Goal: Communication & Community: Answer question/provide support

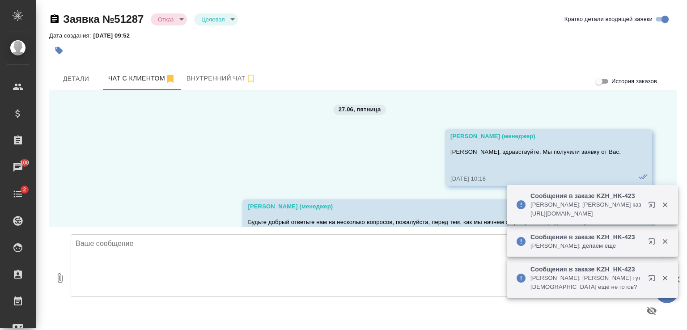
scroll to position [5723, 0]
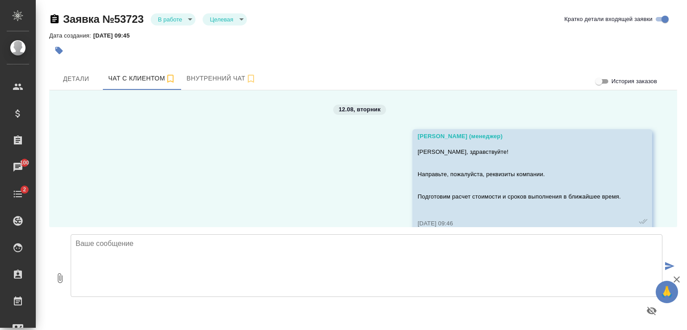
scroll to position [3325, 0]
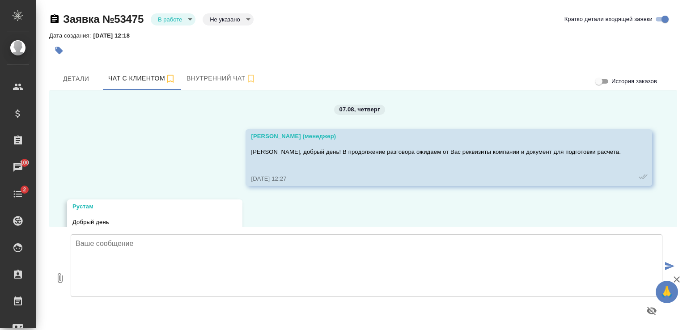
scroll to position [5459, 0]
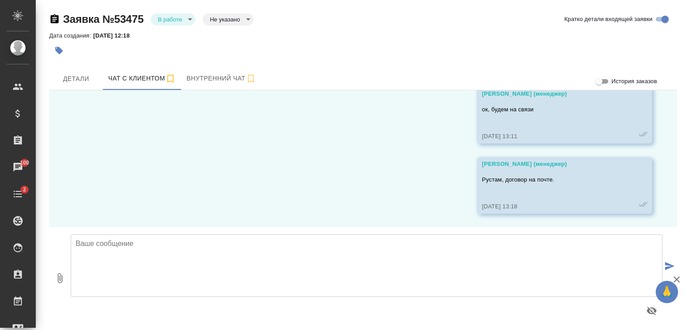
click at [178, 256] on textarea at bounding box center [367, 265] width 592 height 63
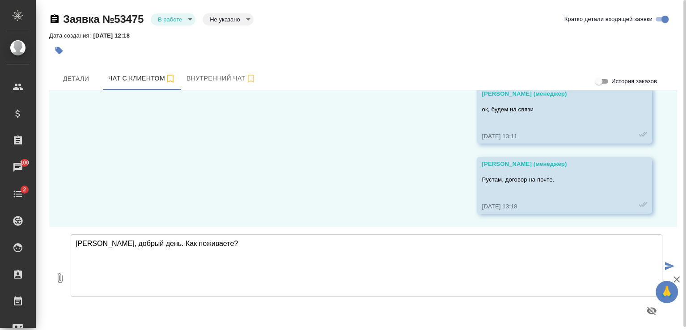
type textarea "Рустам, добрый день. Как поживаете?"
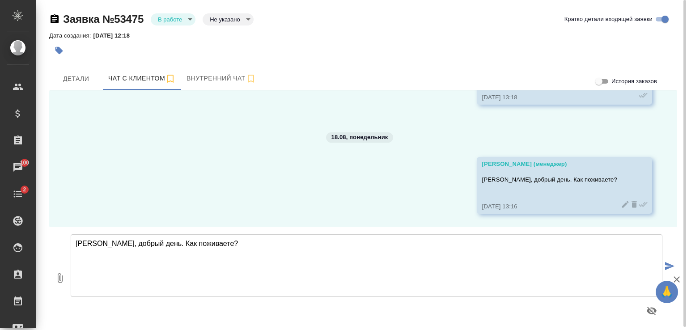
scroll to position [5568, 0]
type textarea "Договор успели посмотреть?"
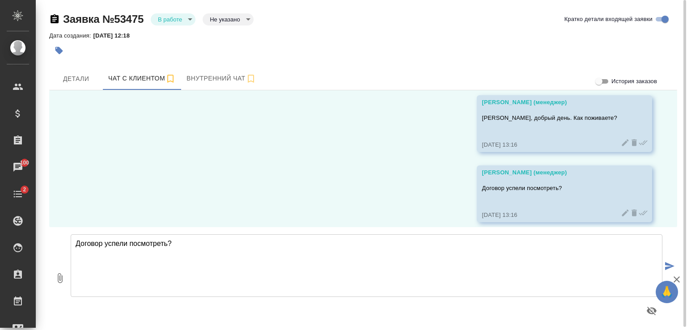
scroll to position [5639, 0]
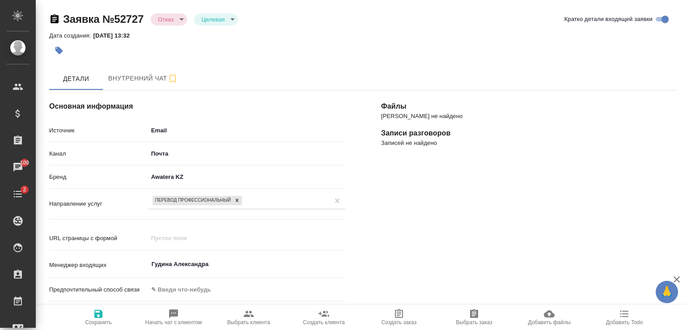
select select "KZ"
select select "RU"
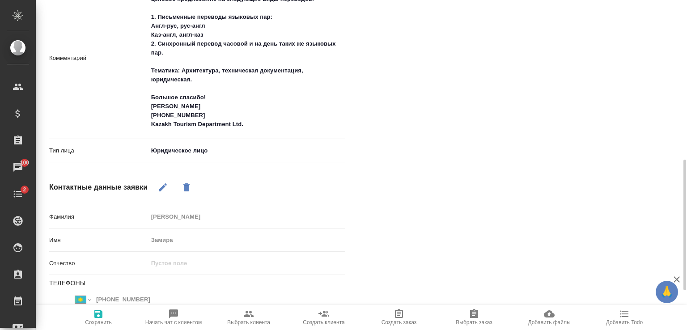
scroll to position [502, 0]
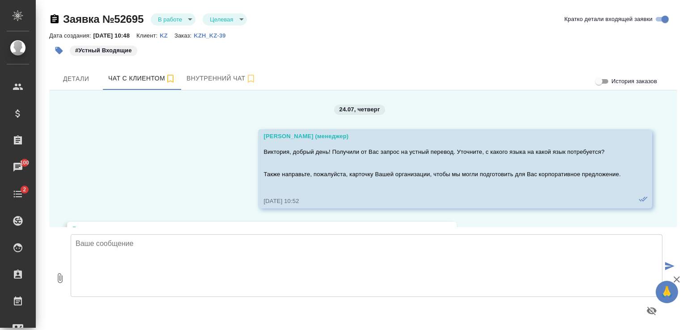
scroll to position [2292, 0]
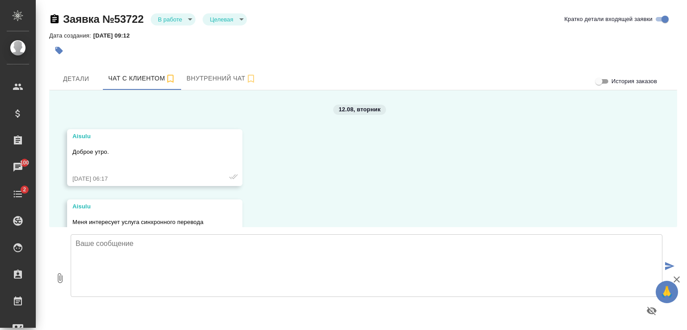
scroll to position [1312, 0]
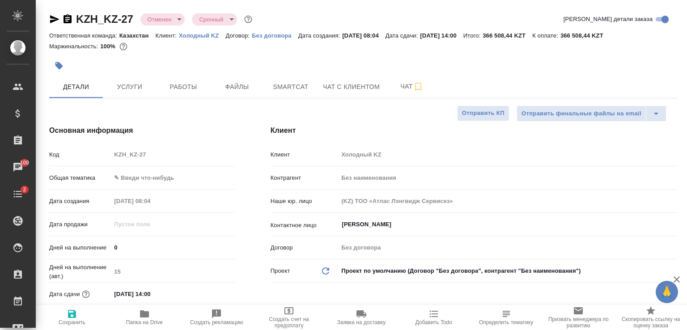
select select "RU"
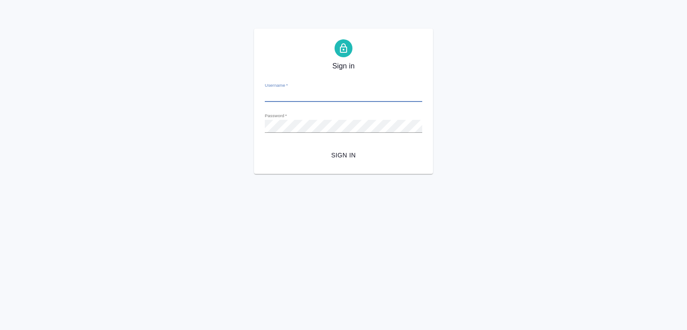
type input "d.zhuravlev@awatera.com"
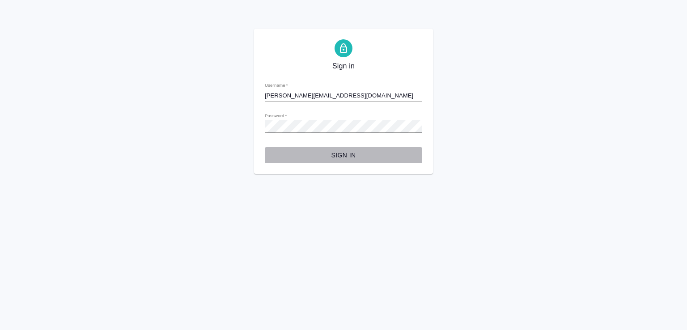
click at [341, 156] on span "Sign in" at bounding box center [343, 155] width 143 height 11
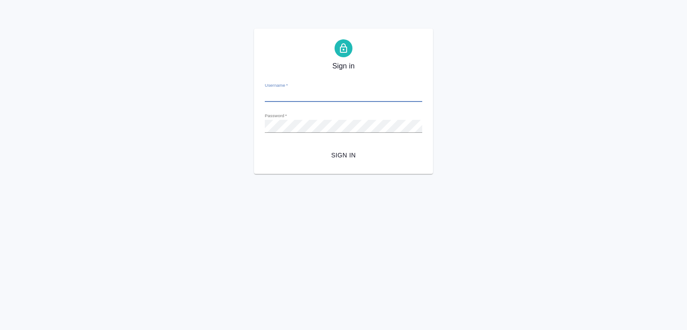
type input "[PERSON_NAME][EMAIL_ADDRESS][DOMAIN_NAME]"
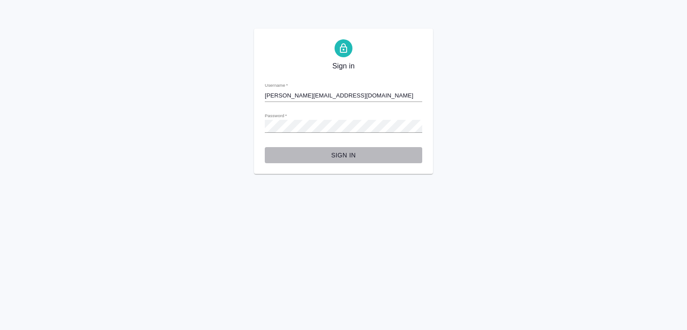
click at [347, 152] on span "Sign in" at bounding box center [343, 155] width 143 height 11
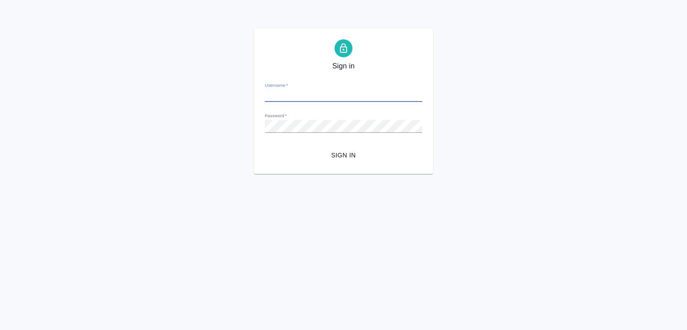
type input "[PERSON_NAME][EMAIL_ADDRESS][DOMAIN_NAME]"
click at [349, 158] on span "Sign in" at bounding box center [343, 155] width 143 height 11
type input "d.zhuravlev@awatera.com"
click at [351, 157] on span "Sign in" at bounding box center [343, 155] width 143 height 11
type input "d.zhuravlev@awatera.com"
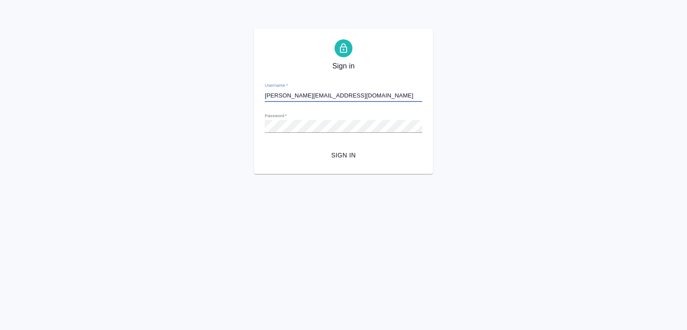
click at [335, 158] on span "Sign in" at bounding box center [343, 155] width 143 height 11
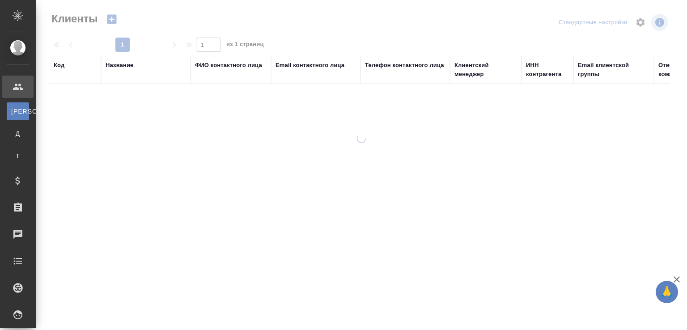
select select "RU"
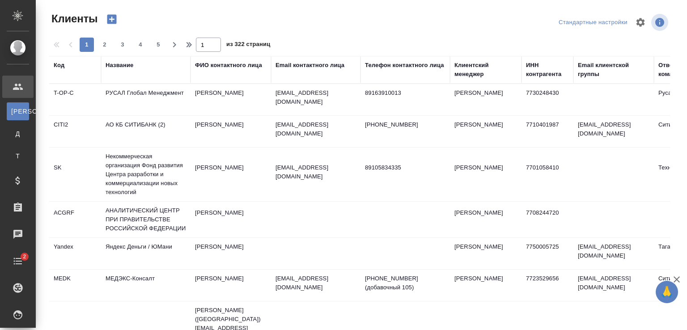
select select "RU"
